Goal: Use online tool/utility: Utilize a website feature to perform a specific function

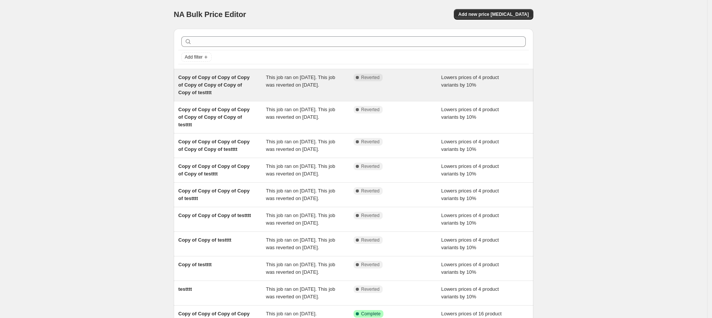
click at [462, 84] on span "Lowers prices of 4 product variants by 10%" at bounding box center [470, 81] width 58 height 13
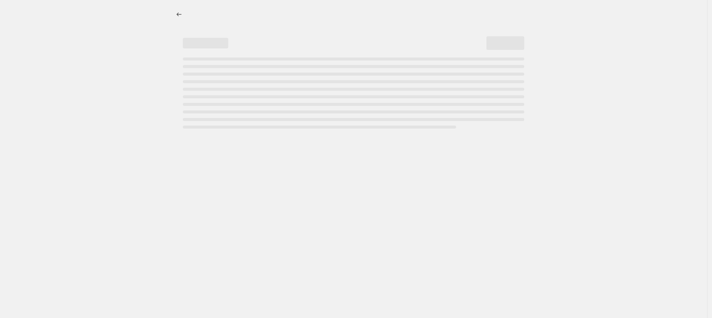
select select "percentage"
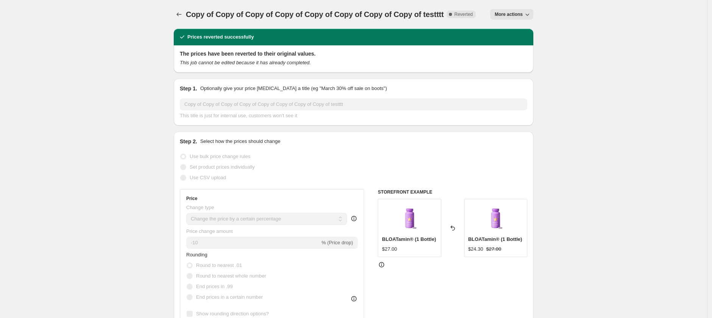
click at [506, 14] on span "More actions" at bounding box center [509, 14] width 28 height 6
click at [499, 30] on span "Copy to new job" at bounding box center [513, 30] width 35 height 6
select select "percentage"
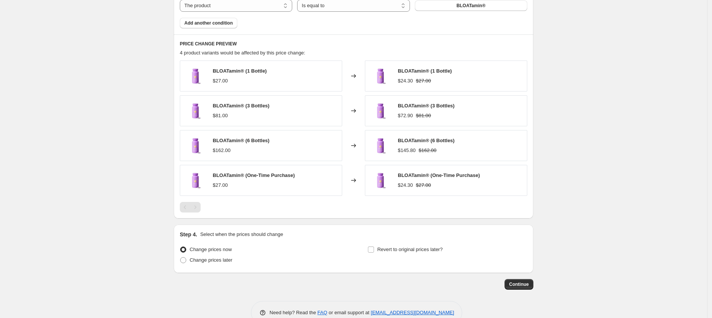
scroll to position [489, 0]
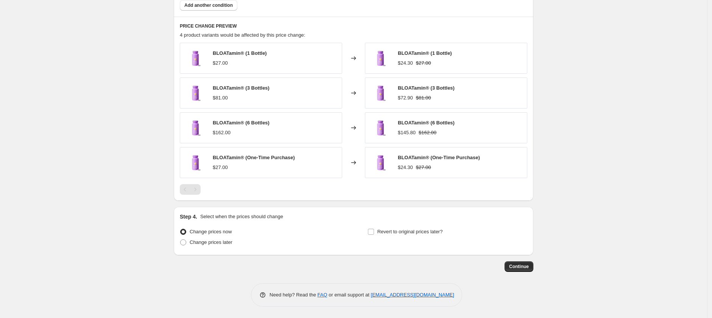
click at [391, 224] on div "Step 4. Select when the prices should change Change prices now Change prices la…" at bounding box center [353, 231] width 347 height 36
click at [391, 229] on span "Revert to original prices later?" at bounding box center [409, 232] width 65 height 6
click at [374, 229] on input "Revert to original prices later?" at bounding box center [371, 232] width 6 height 6
checkbox input "true"
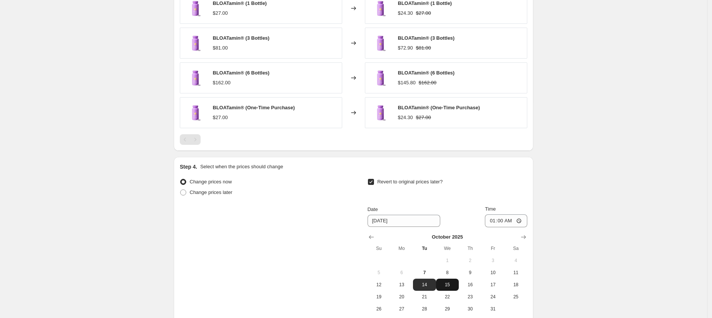
scroll to position [568, 0]
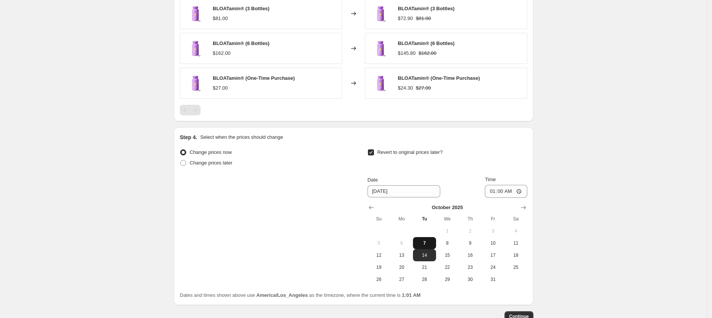
click at [422, 247] on button "7" at bounding box center [424, 243] width 23 height 12
type input "[DATE]"
click at [499, 191] on input "01:00" at bounding box center [506, 191] width 42 height 13
type input "01:03"
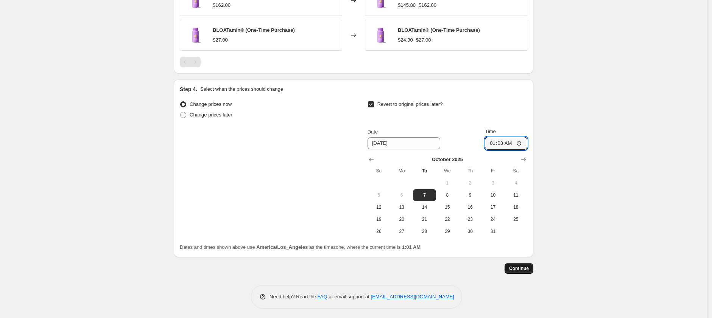
scroll to position [618, 0]
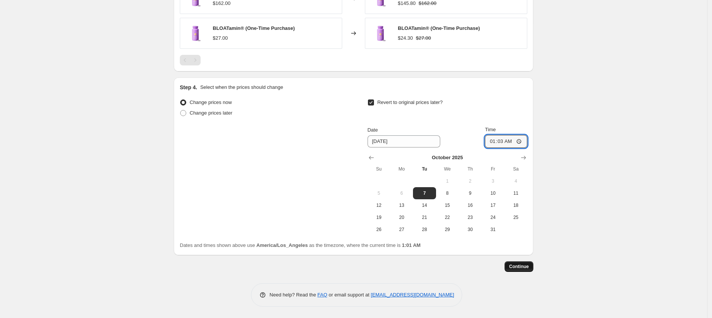
click at [522, 271] on button "Continue" at bounding box center [518, 267] width 29 height 11
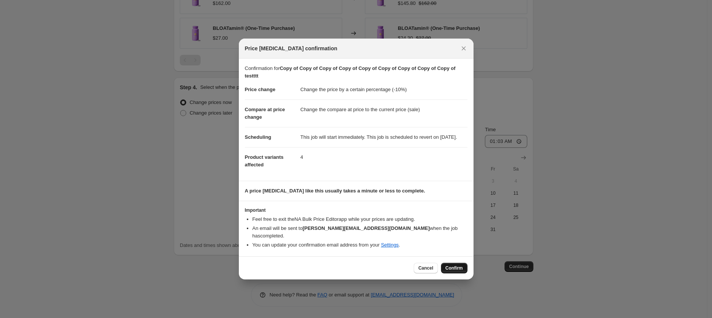
click at [457, 269] on span "Confirm" at bounding box center [453, 268] width 17 height 6
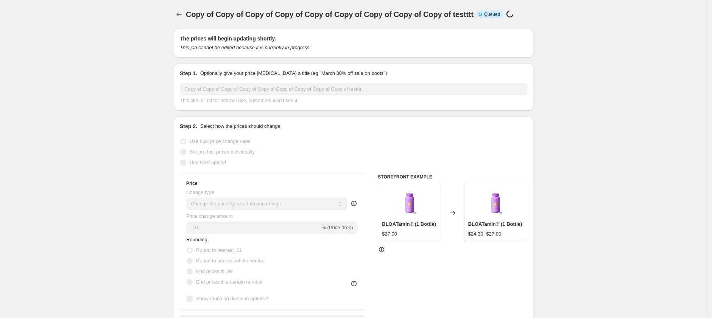
scroll to position [618, 0]
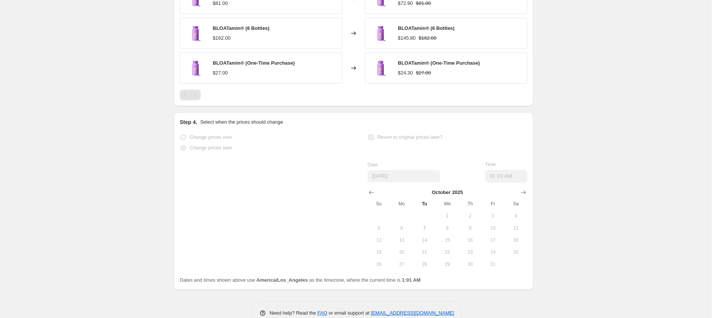
select select "percentage"
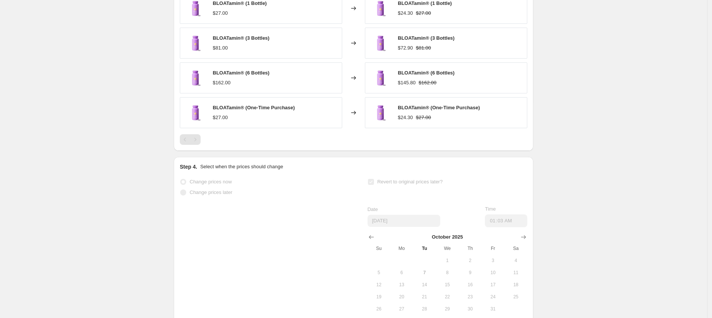
scroll to position [0, 0]
